Goal: Information Seeking & Learning: Learn about a topic

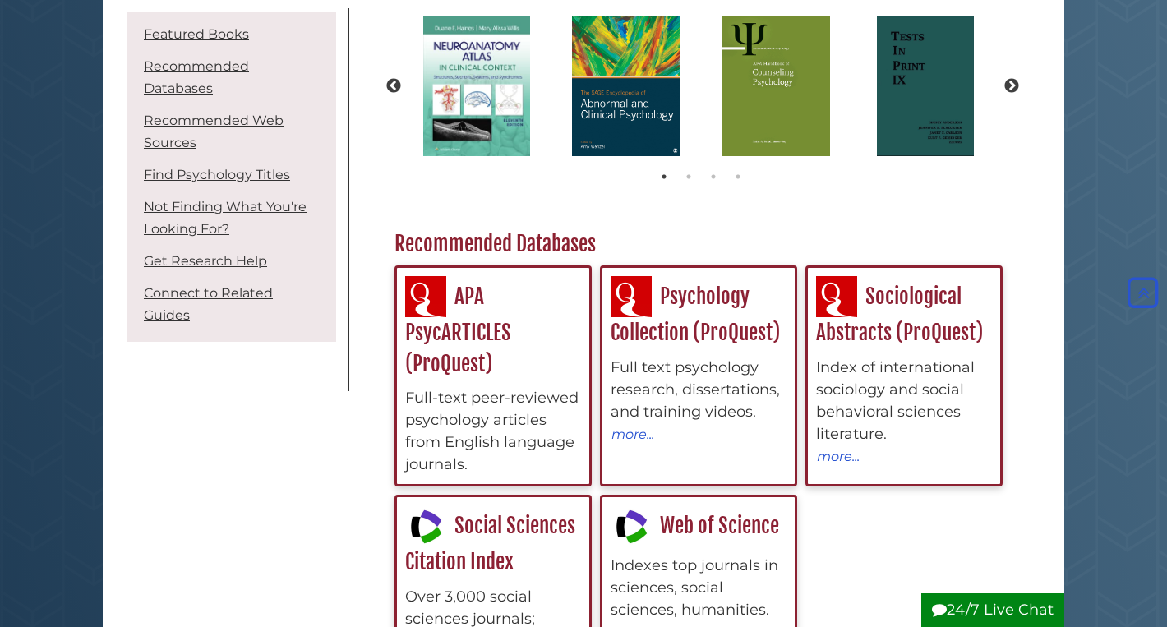
scroll to position [243, 0]
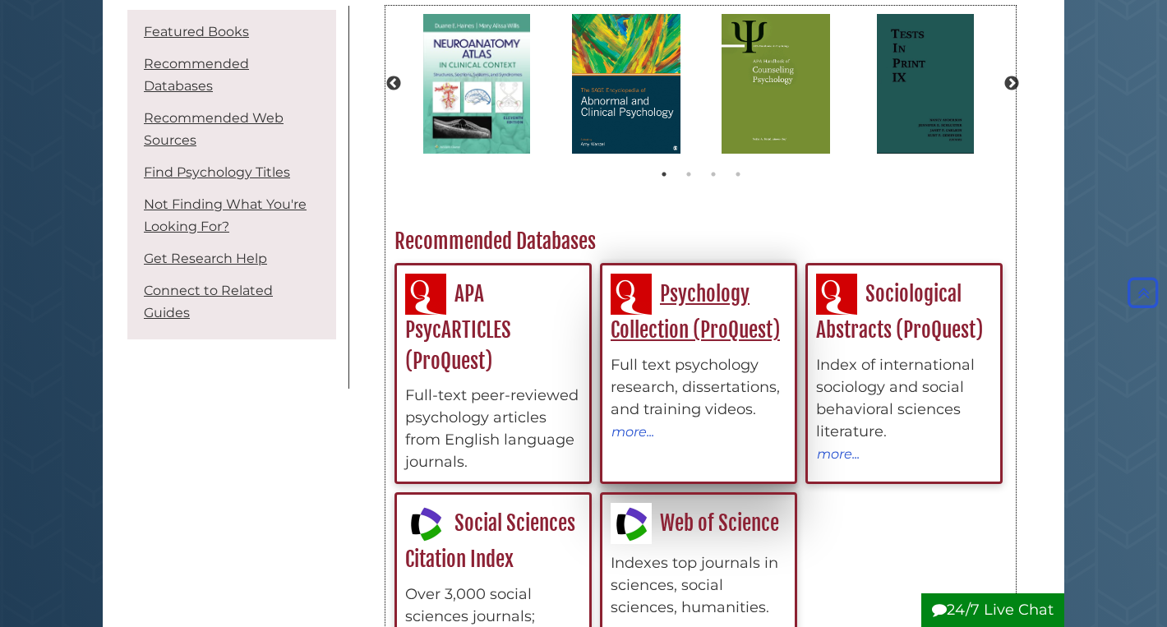
click at [737, 316] on div "Psychology Collection (ProQuest) Full text psychology research, dissertations, …" at bounding box center [699, 358] width 176 height 168
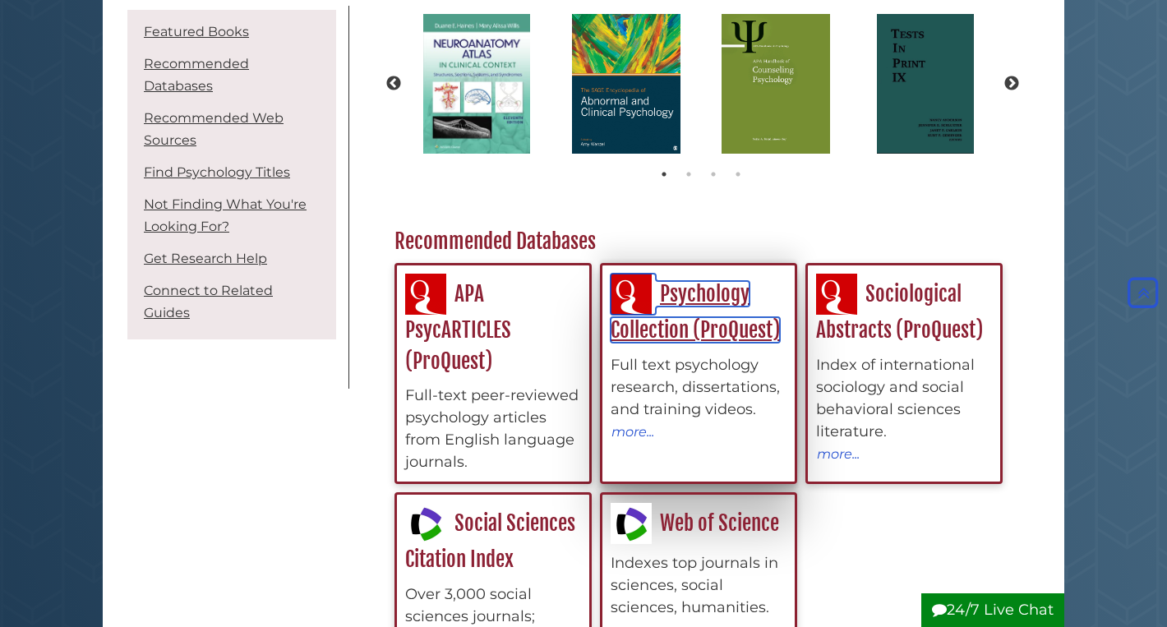
click at [690, 332] on link "Psychology Collection (ProQuest)" at bounding box center [695, 312] width 169 height 62
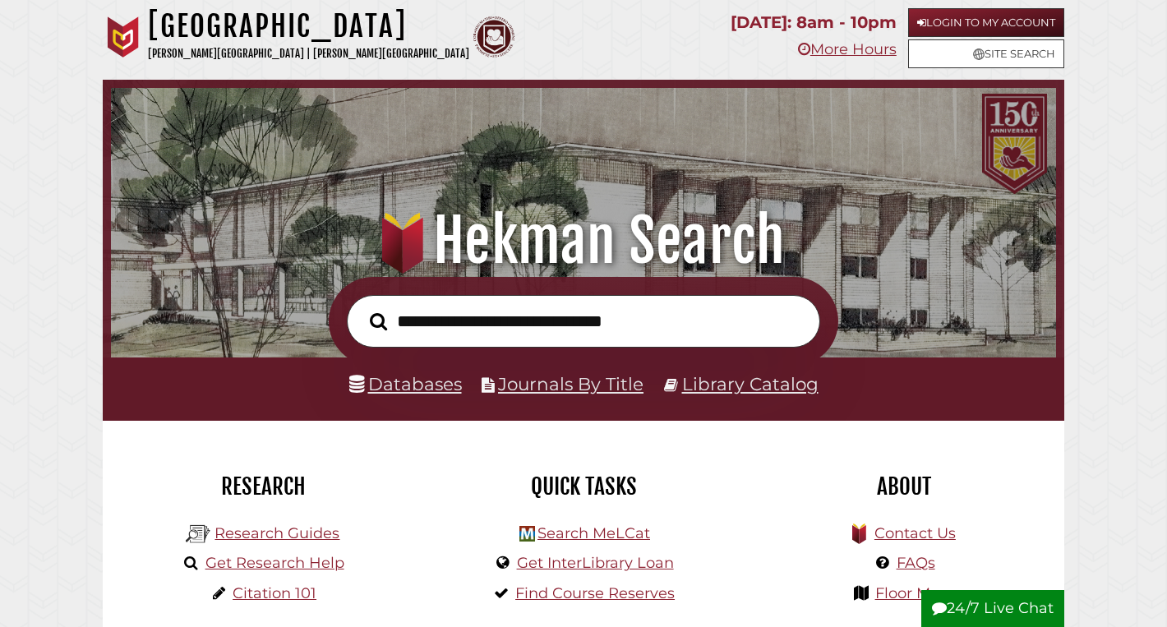
scroll to position [312, 937]
click at [431, 393] on link "Databases" at bounding box center [405, 383] width 113 height 21
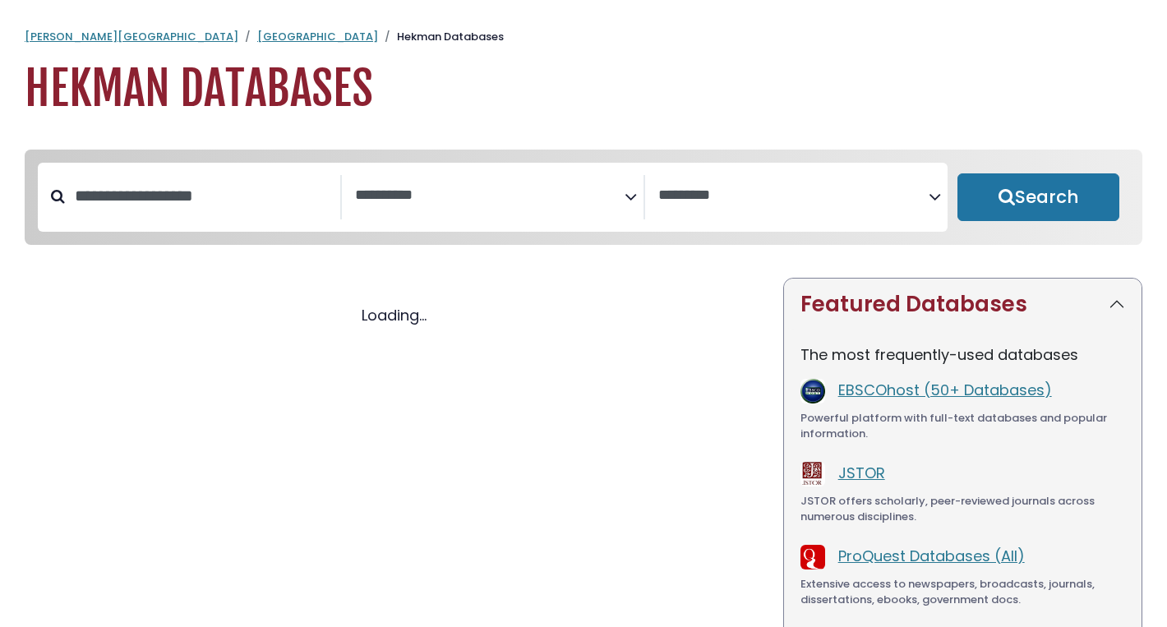
select select "Database Subject Filter"
select select "Database Vendors Filter"
select select "Database Subject Filter"
select select "Database Vendors Filter"
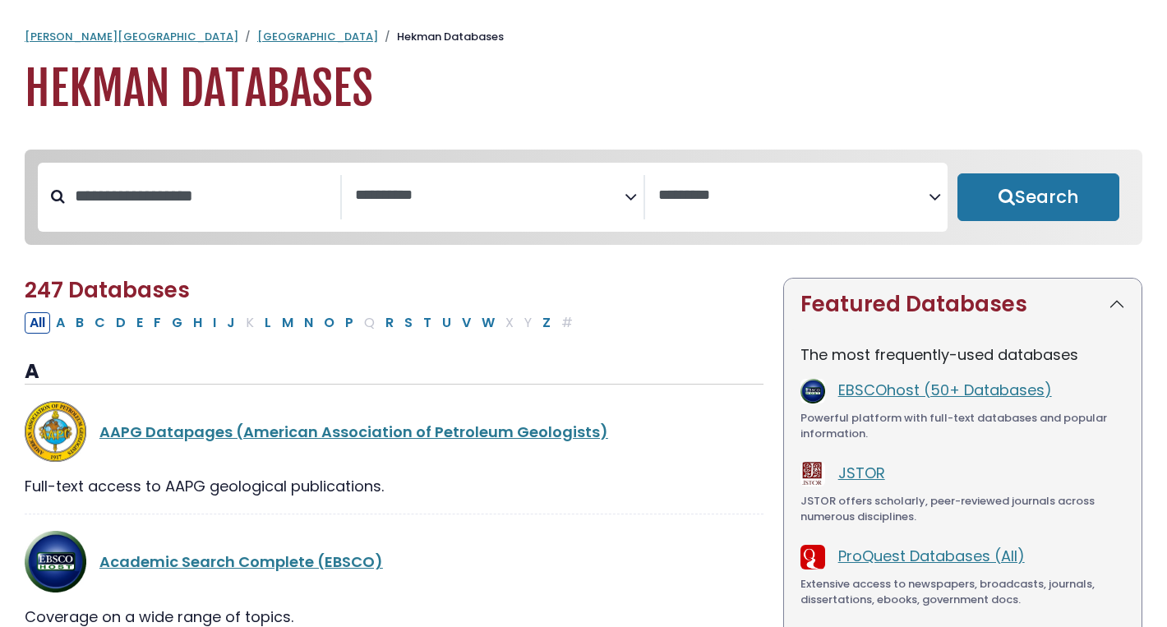
click at [519, 219] on div "**********" at bounding box center [494, 197] width 304 height 44
click at [629, 193] on icon "Search filters" at bounding box center [631, 194] width 12 height 25
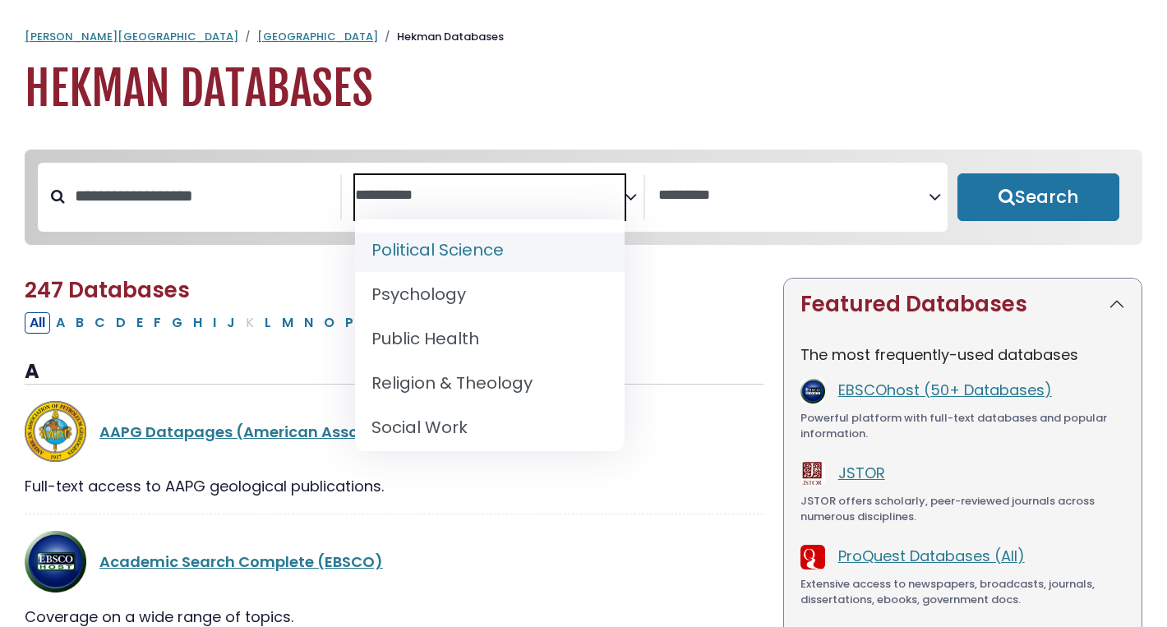
scroll to position [1470, 0]
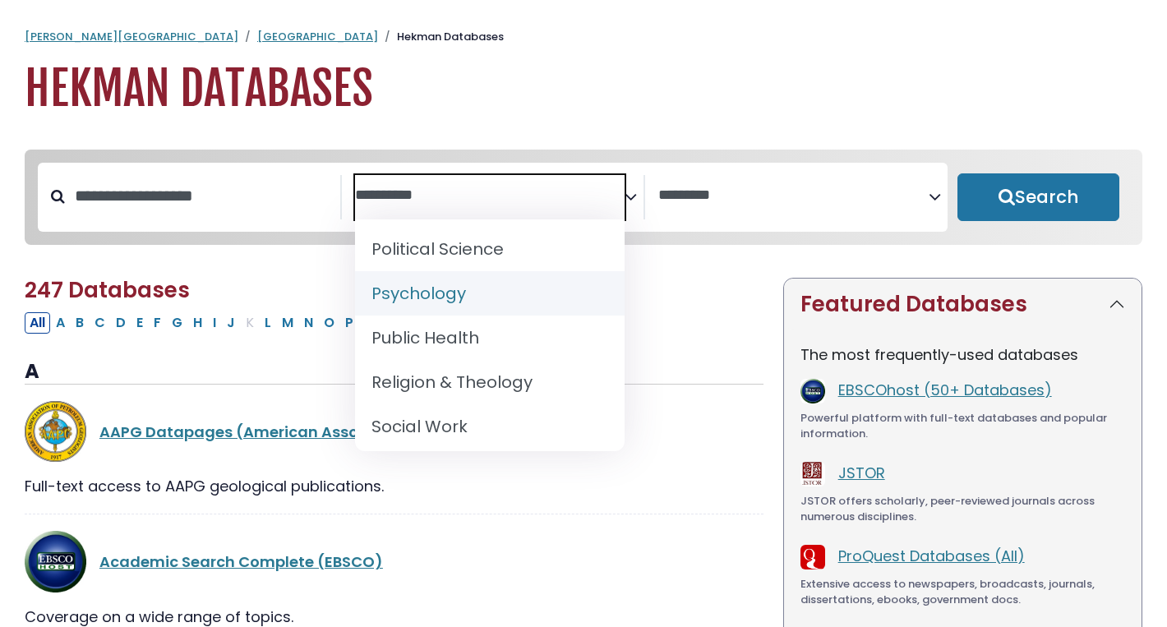
select select "*****"
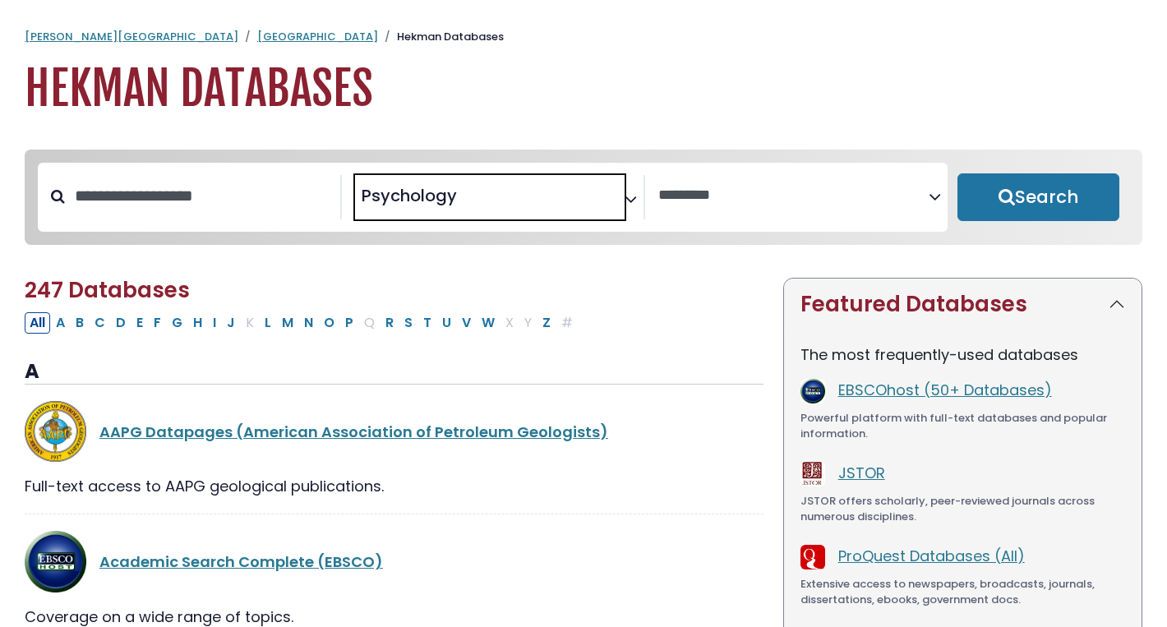
scroll to position [698, 0]
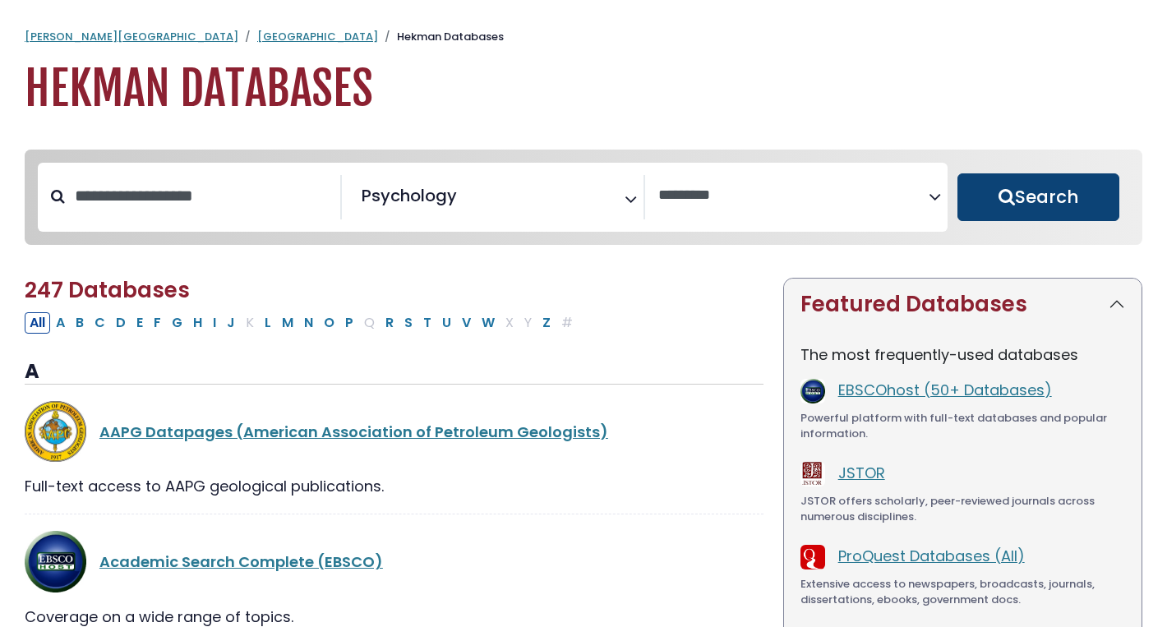
click at [966, 191] on button "Search" at bounding box center [1038, 197] width 162 height 48
select select "Database Vendors Filter"
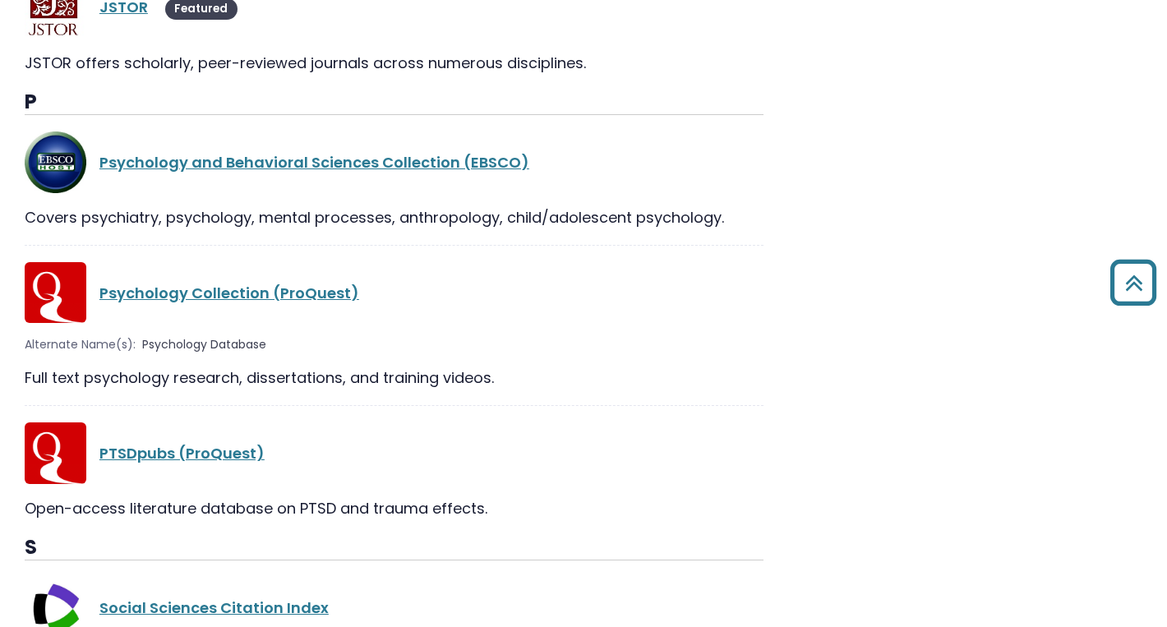
scroll to position [1060, 0]
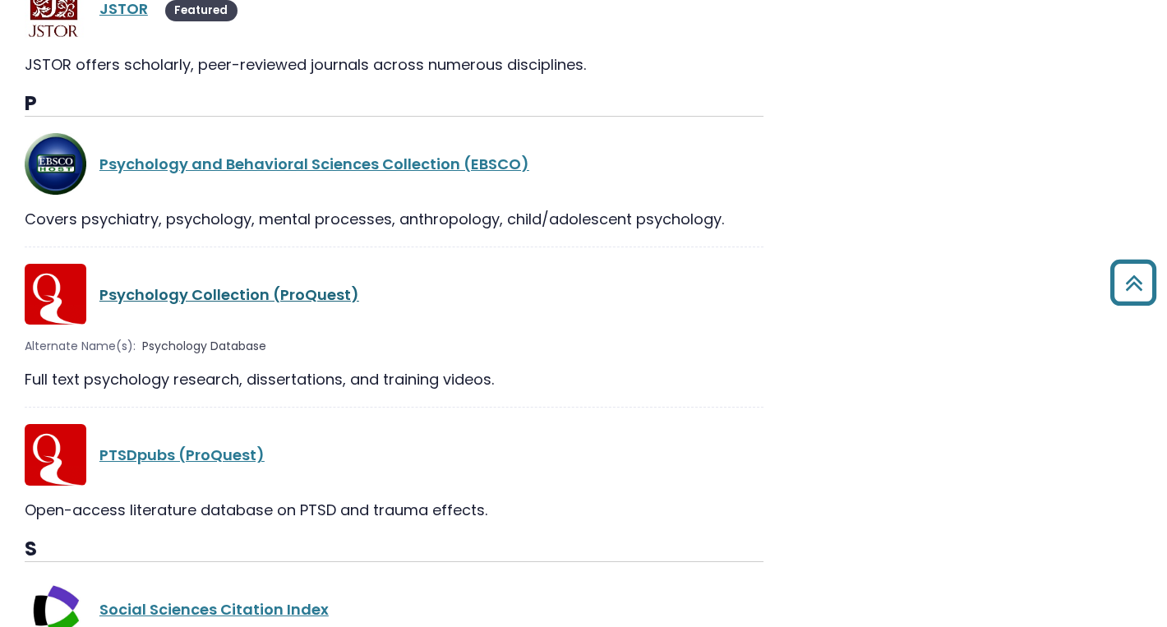
click at [297, 291] on link "Psychology Collection (ProQuest)" at bounding box center [229, 294] width 260 height 21
